Goal: Information Seeking & Learning: Learn about a topic

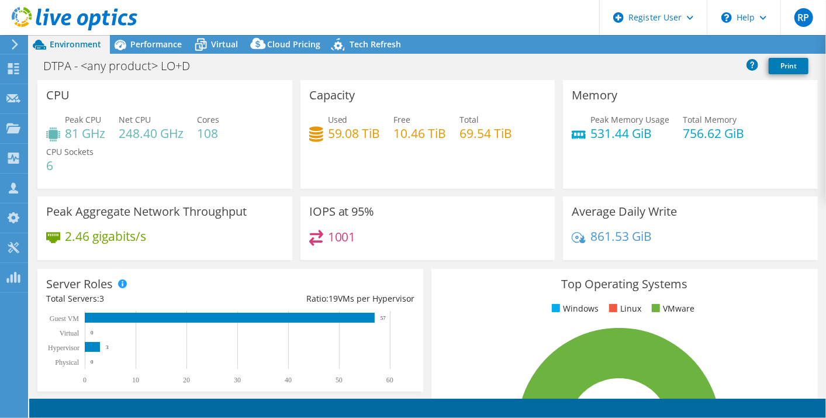
select select "USEast"
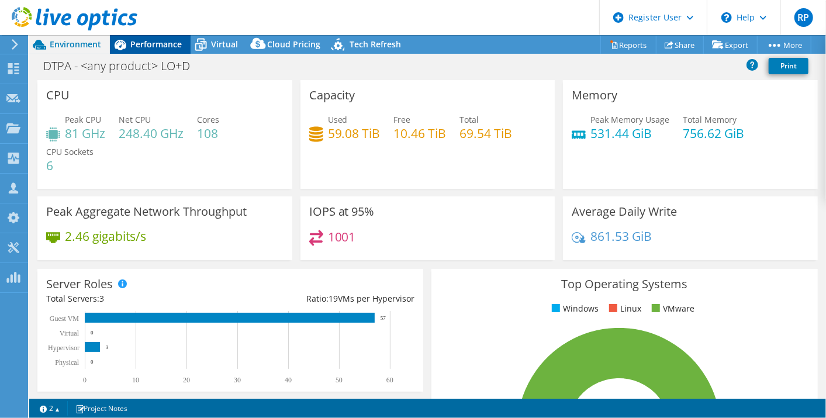
click at [149, 51] on div "Performance" at bounding box center [150, 44] width 81 height 19
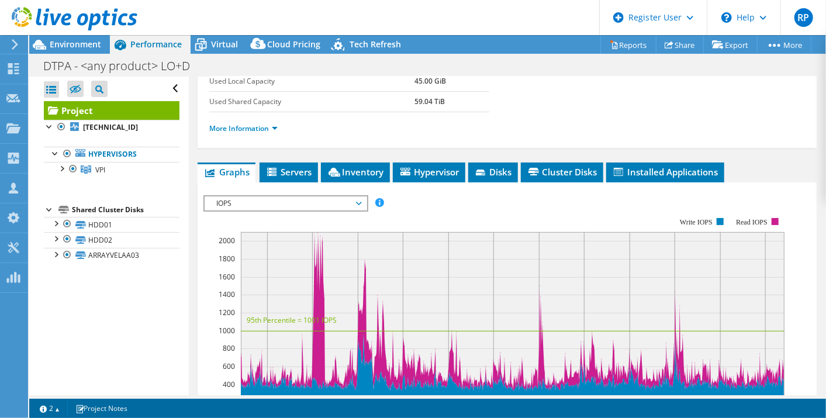
scroll to position [233, 0]
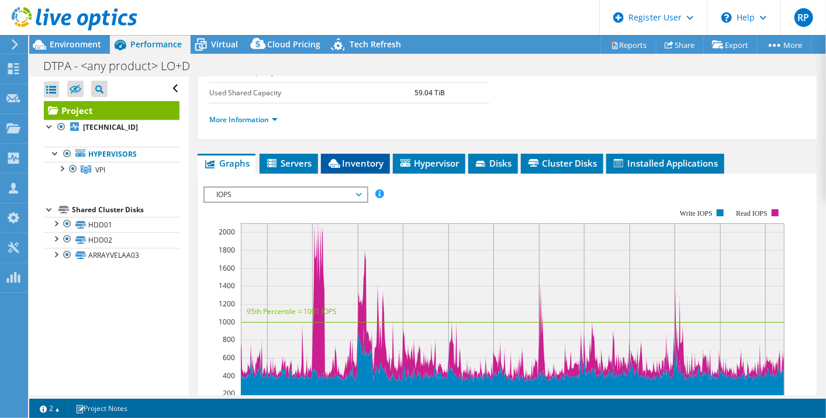
click at [344, 164] on span "Inventory" at bounding box center [355, 163] width 57 height 12
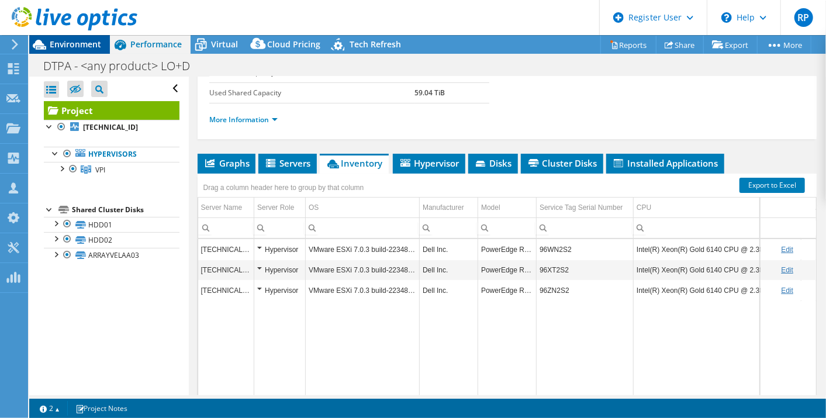
click at [78, 45] on span "Environment" at bounding box center [75, 44] width 51 height 11
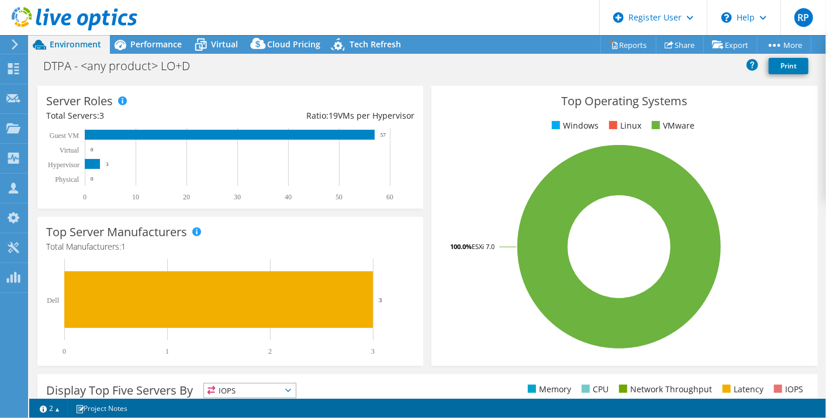
scroll to position [0, 0]
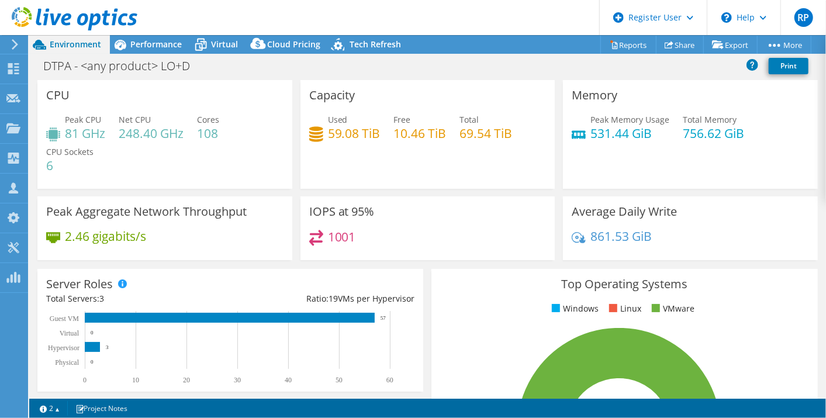
click at [133, 39] on div at bounding box center [68, 19] width 137 height 39
click at [133, 44] on span "Performance" at bounding box center [155, 44] width 51 height 11
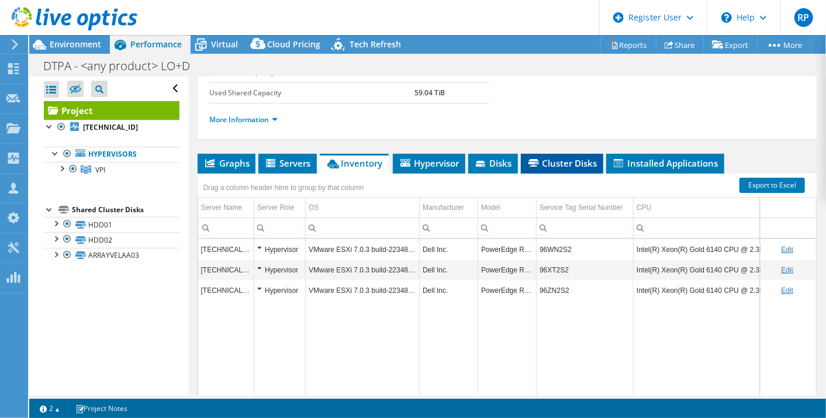
click at [588, 164] on span "Cluster Disks" at bounding box center [562, 163] width 71 height 12
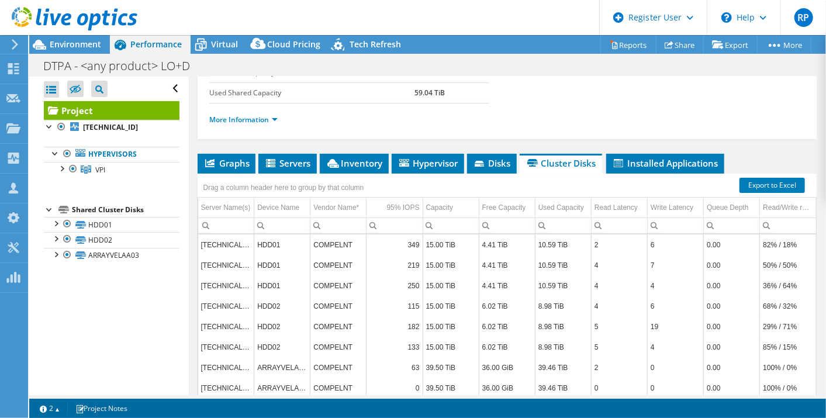
click at [80, 35] on div at bounding box center [68, 19] width 137 height 39
click at [80, 45] on span "Environment" at bounding box center [75, 44] width 51 height 11
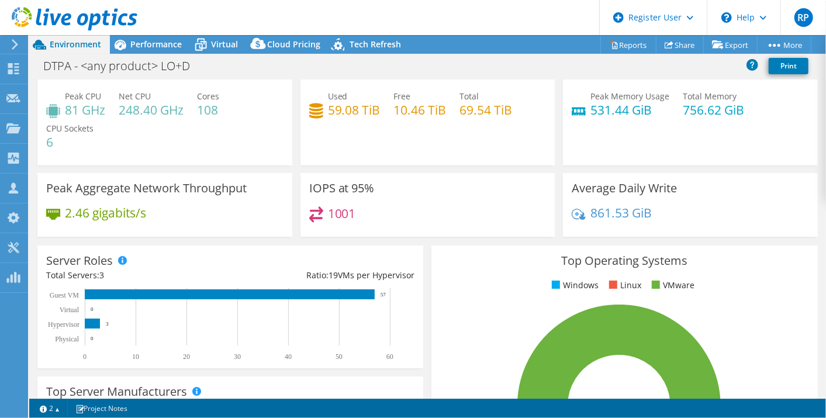
scroll to position [22, 0]
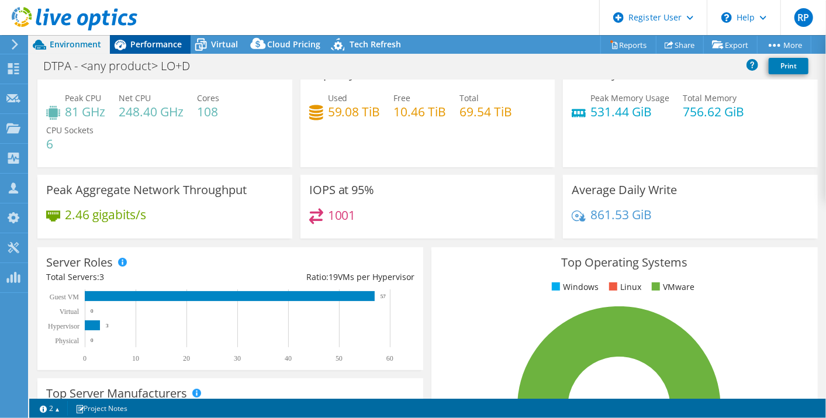
click at [158, 51] on div "Performance" at bounding box center [150, 44] width 81 height 19
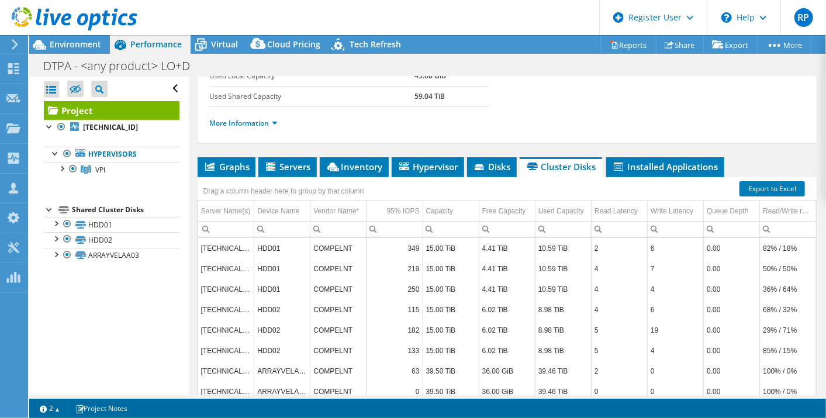
scroll to position [231, 0]
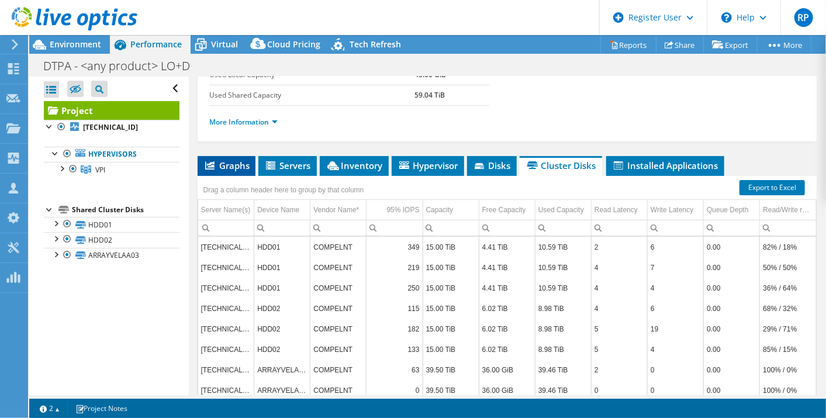
click at [213, 163] on icon at bounding box center [209, 165] width 9 height 8
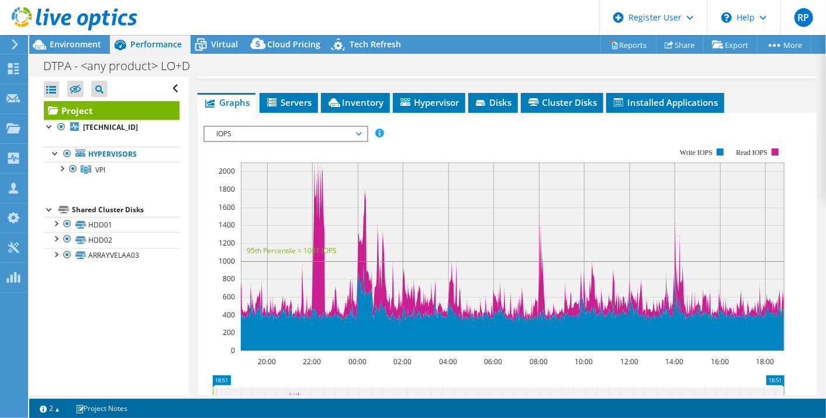
scroll to position [294, 0]
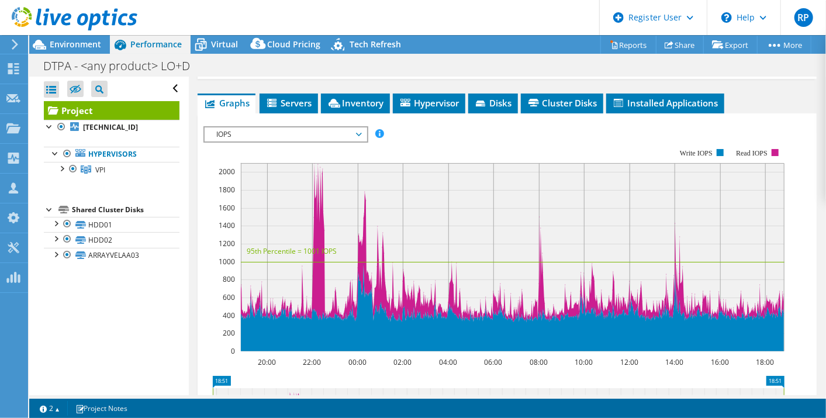
click at [347, 128] on span "IOPS" at bounding box center [285, 134] width 150 height 14
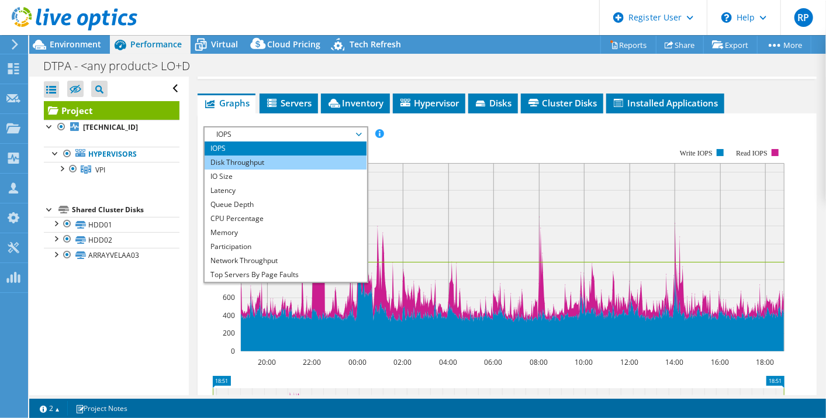
click at [339, 160] on li "Disk Throughput" at bounding box center [286, 163] width 162 height 14
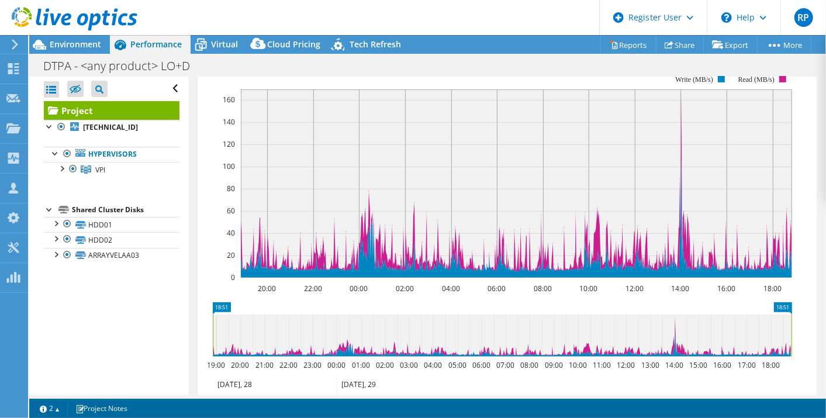
scroll to position [336, 0]
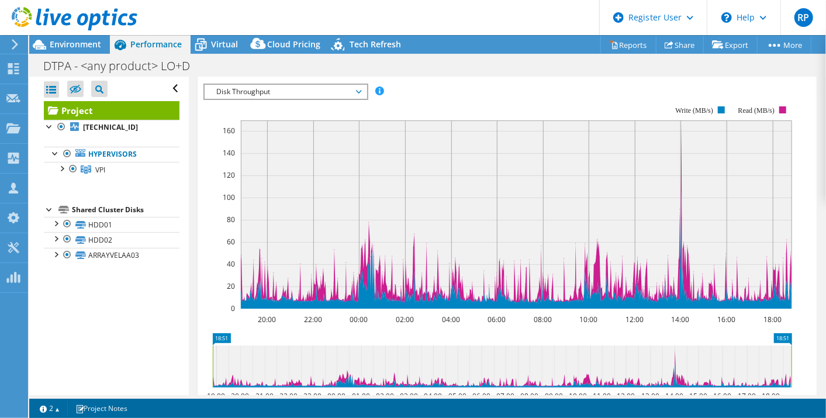
click at [334, 86] on span "Disk Throughput" at bounding box center [285, 92] width 150 height 14
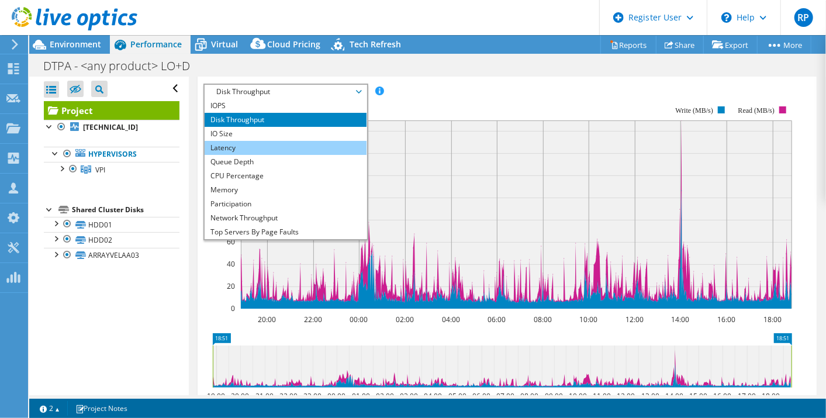
click at [315, 148] on li "Latency" at bounding box center [286, 148] width 162 height 14
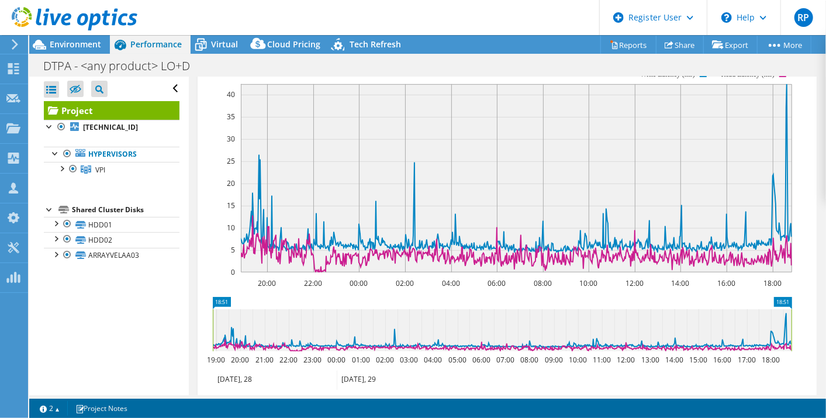
scroll to position [372, 0]
click at [149, 318] on div "Open All Close All Hide Excluded Nodes Project Tree Filter" at bounding box center [108, 236] width 159 height 319
